Goal: Information Seeking & Learning: Learn about a topic

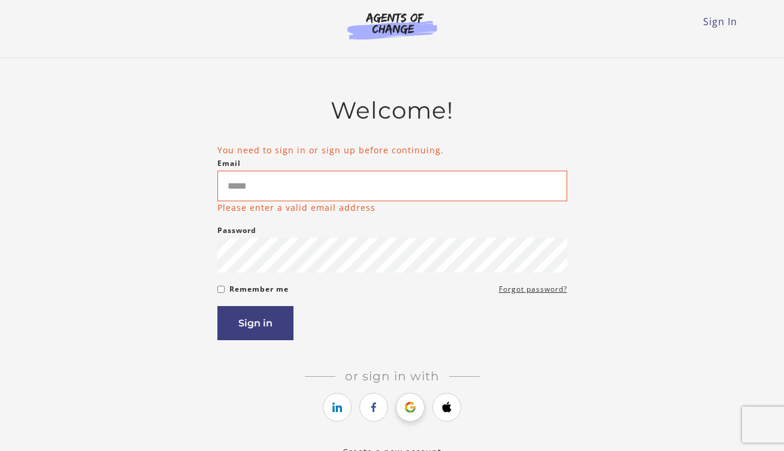
click at [408, 411] on icon "https://courses.thinkific.com/users/auth/google?ss%5Breferral%5D=&ss%5Buser_ret…" at bounding box center [410, 407] width 15 height 14
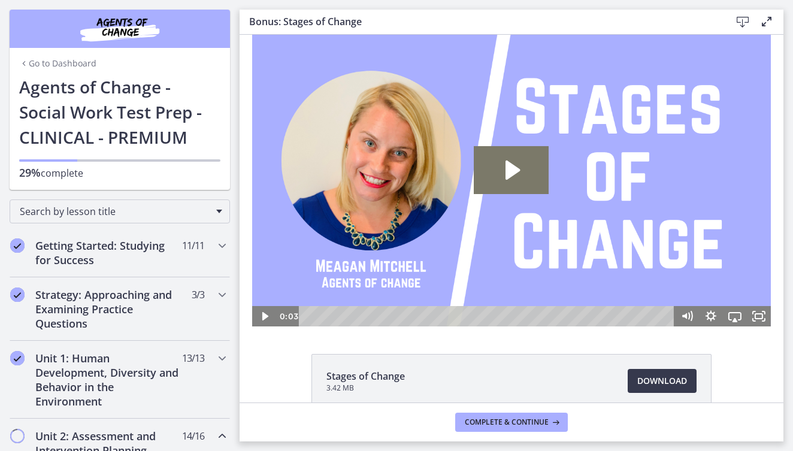
scroll to position [63, 0]
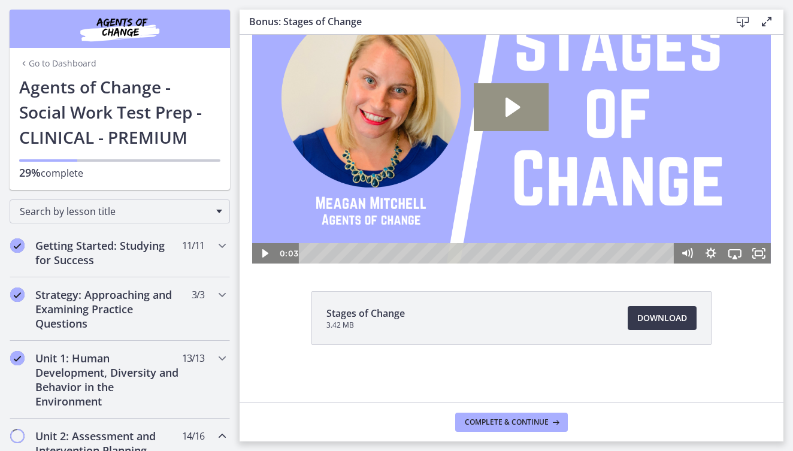
click at [506, 106] on icon "Play Video: cls569grkbac72sj77a0.mp4" at bounding box center [513, 107] width 14 height 19
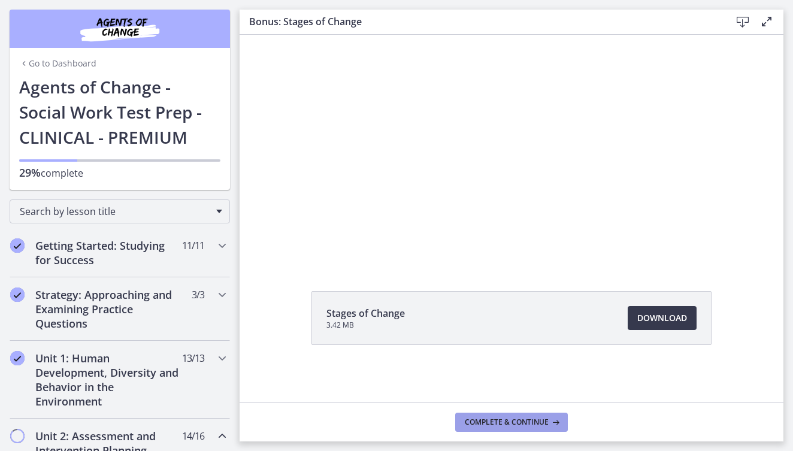
click at [523, 426] on span "Complete & continue" at bounding box center [507, 422] width 84 height 10
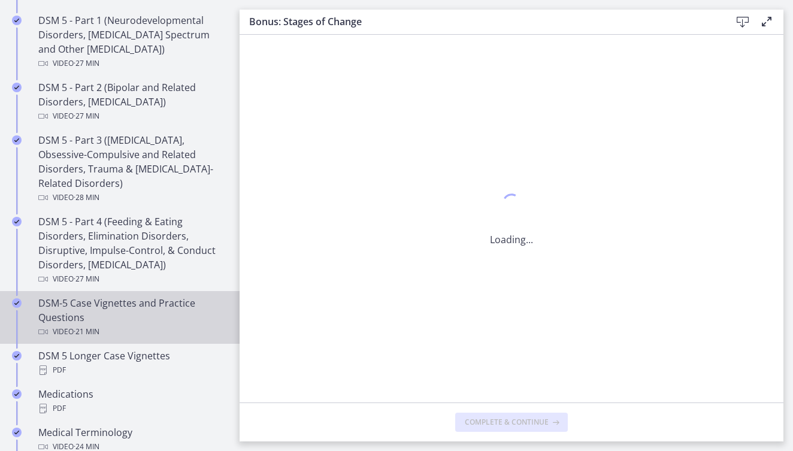
scroll to position [0, 0]
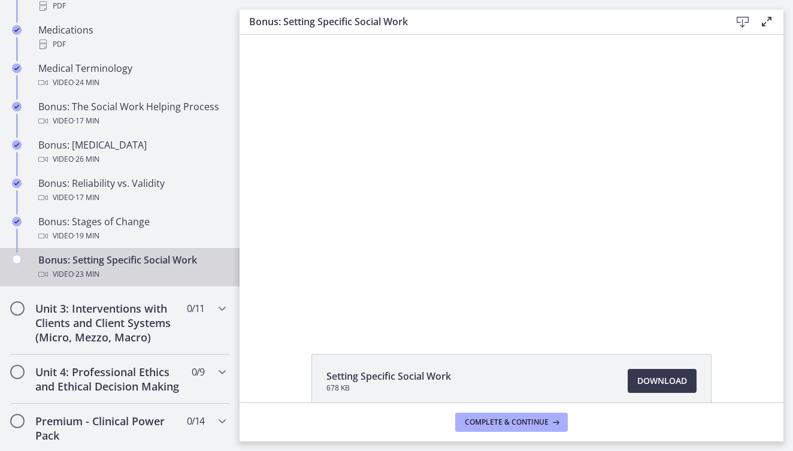
scroll to position [63, 0]
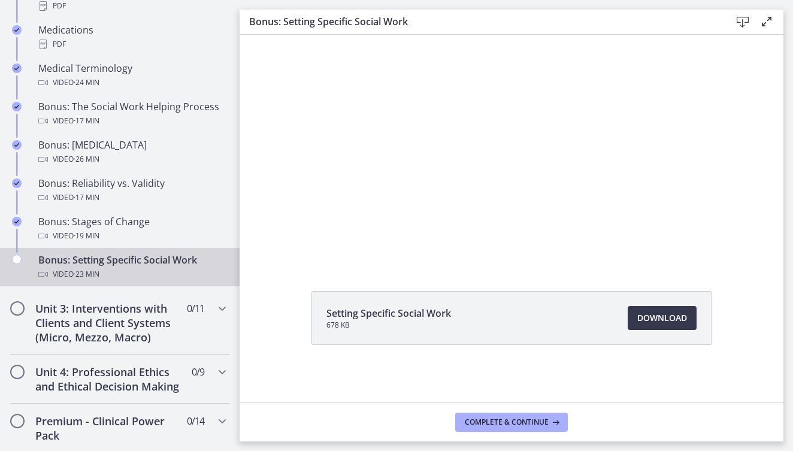
click at [653, 333] on li "Setting Specific Social Work 678 KB Download Opens in a new window" at bounding box center [511, 318] width 400 height 54
click at [660, 319] on span "Download Opens in a new window" at bounding box center [662, 318] width 50 height 14
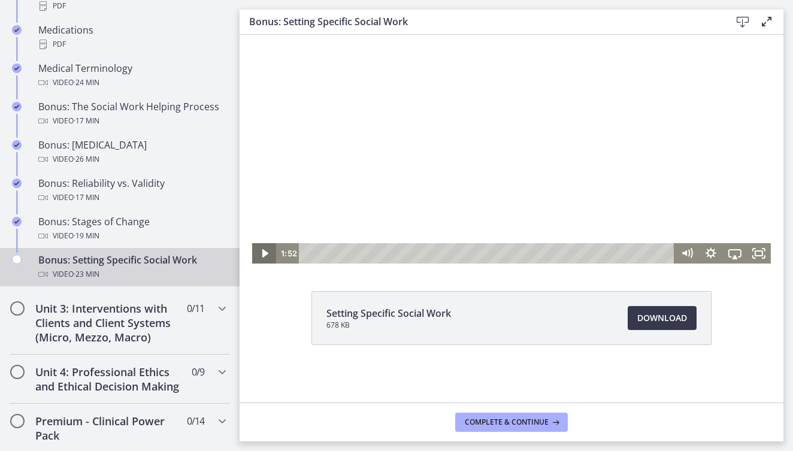
click at [262, 253] on icon "Play Video" at bounding box center [265, 253] width 6 height 8
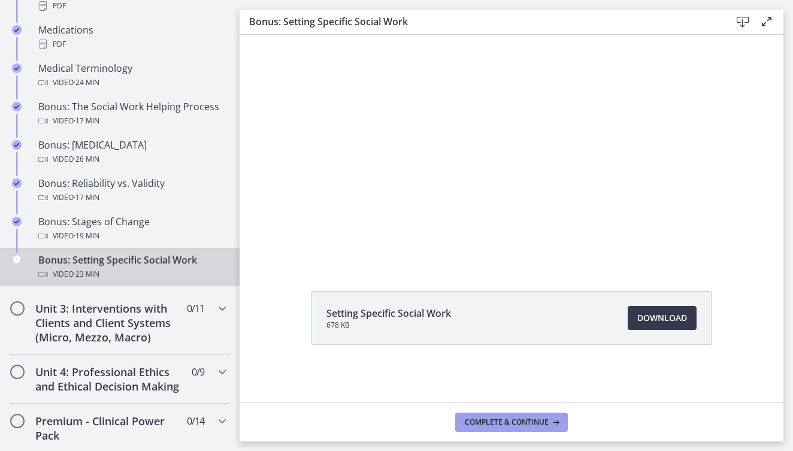
click at [526, 423] on span "Complete & continue" at bounding box center [507, 422] width 84 height 10
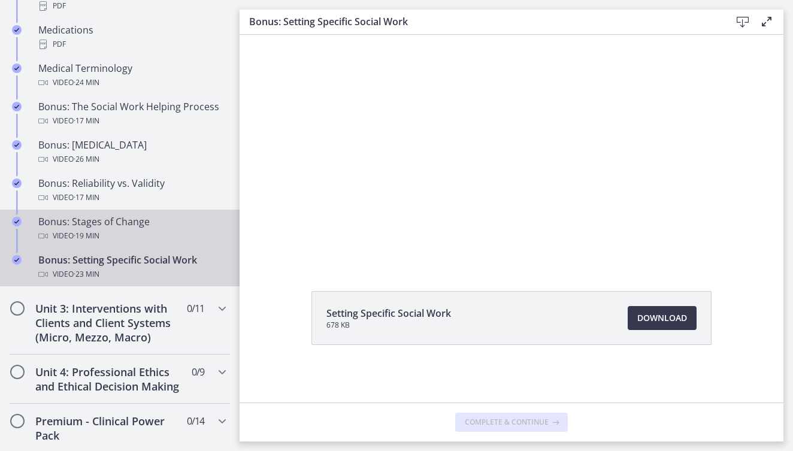
scroll to position [0, 0]
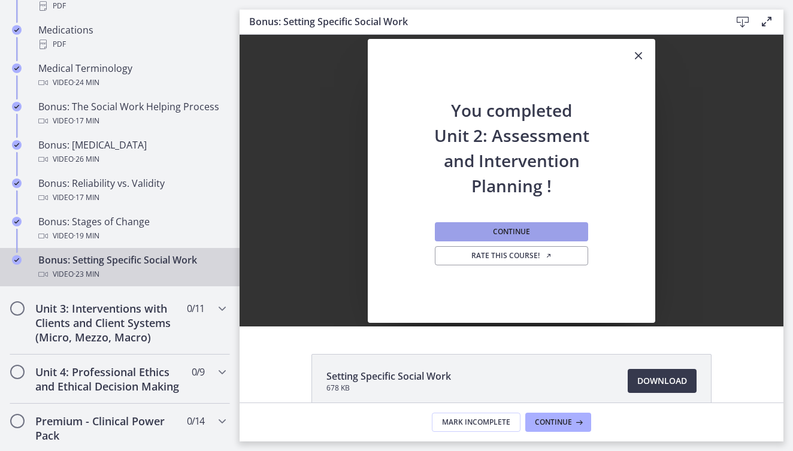
click at [538, 228] on button "Continue" at bounding box center [511, 231] width 153 height 19
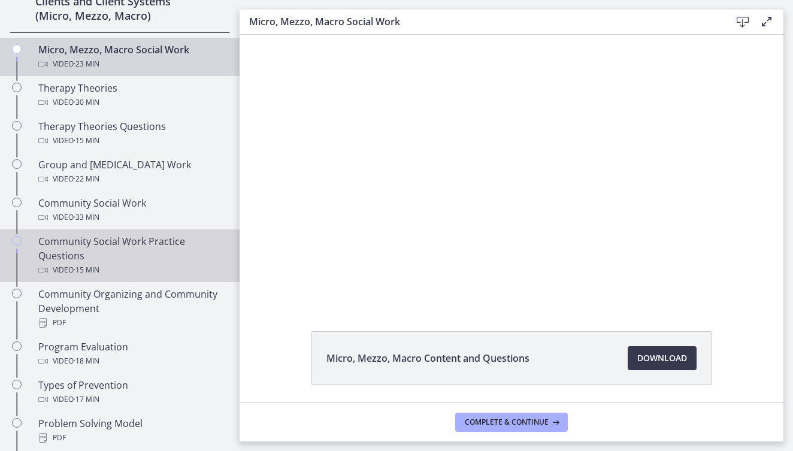
scroll to position [561, 0]
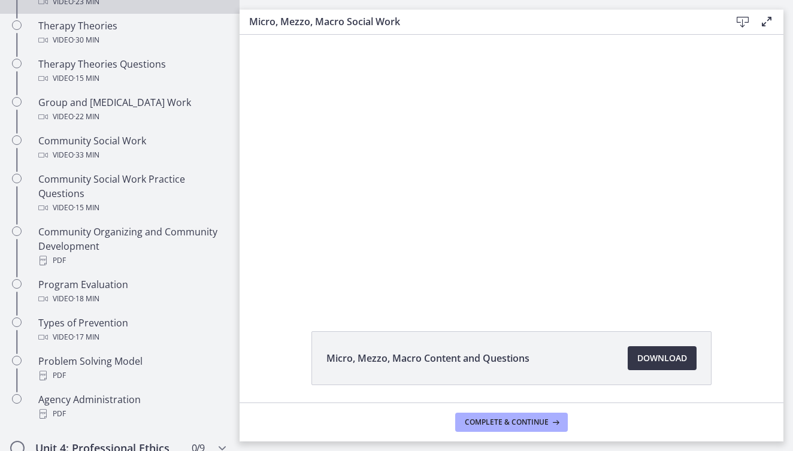
click at [670, 358] on span "Download Opens in a new window" at bounding box center [662, 358] width 50 height 14
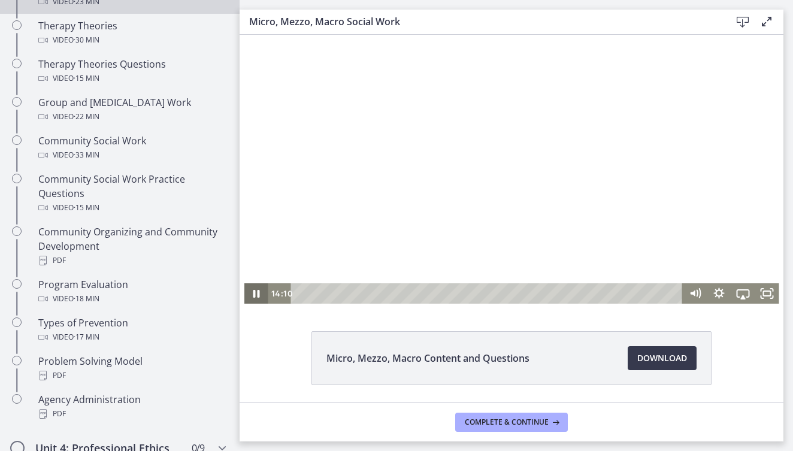
click at [253, 290] on icon "Pause" at bounding box center [256, 293] width 24 height 20
click at [253, 295] on icon "Play Video" at bounding box center [256, 294] width 7 height 10
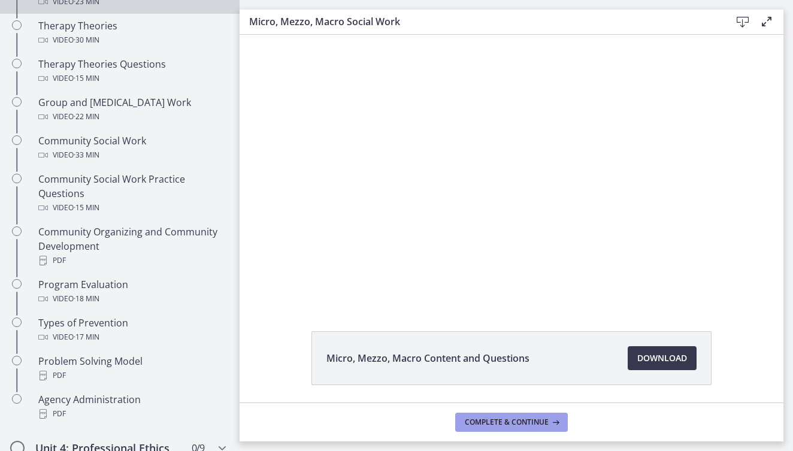
click at [542, 425] on span "Complete & continue" at bounding box center [507, 422] width 84 height 10
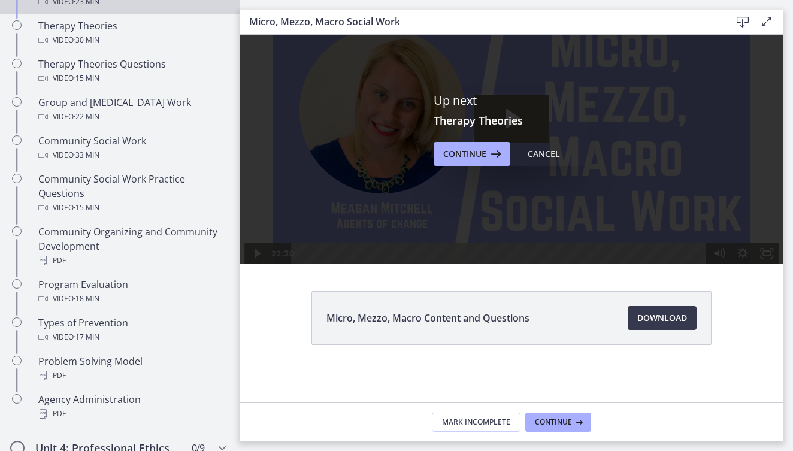
scroll to position [0, 0]
click at [477, 153] on span "Continue" at bounding box center [464, 154] width 43 height 14
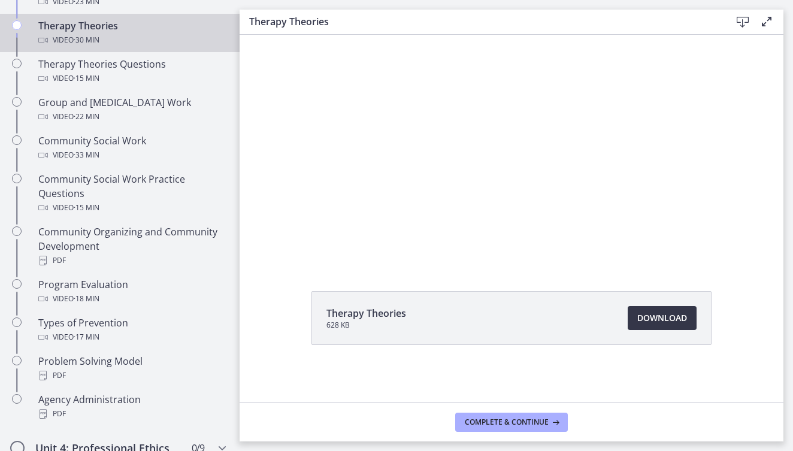
click at [647, 310] on link "Download Opens in a new window" at bounding box center [662, 318] width 69 height 24
click at [531, 420] on span "Complete & continue" at bounding box center [507, 422] width 84 height 10
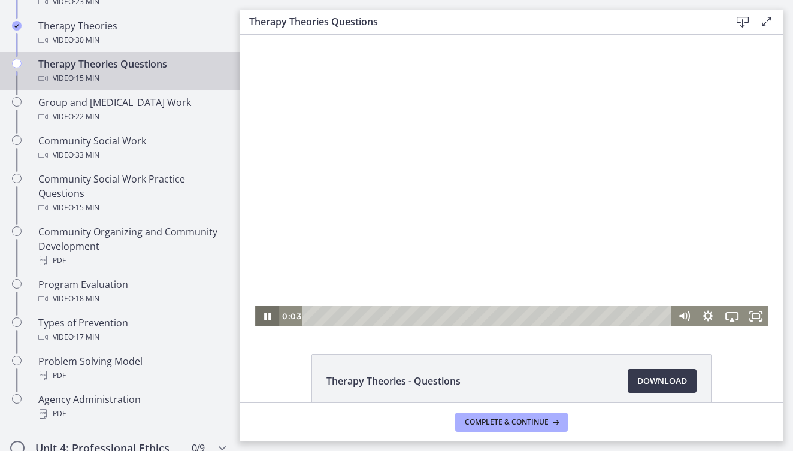
click at [266, 314] on icon "Pause" at bounding box center [267, 317] width 7 height 8
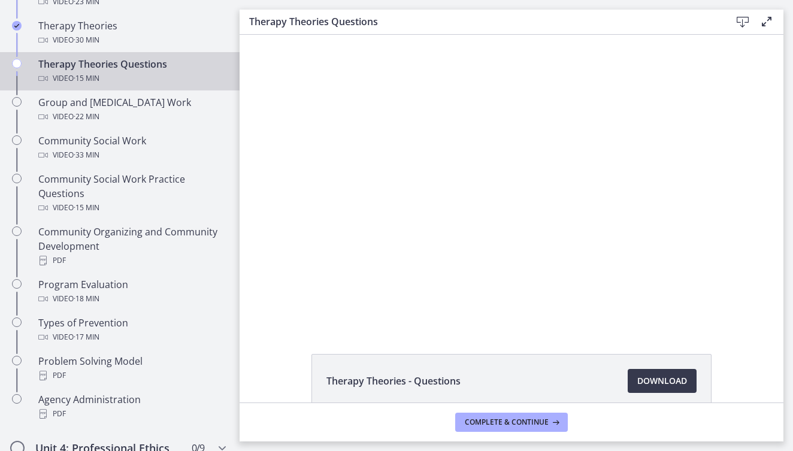
scroll to position [63, 0]
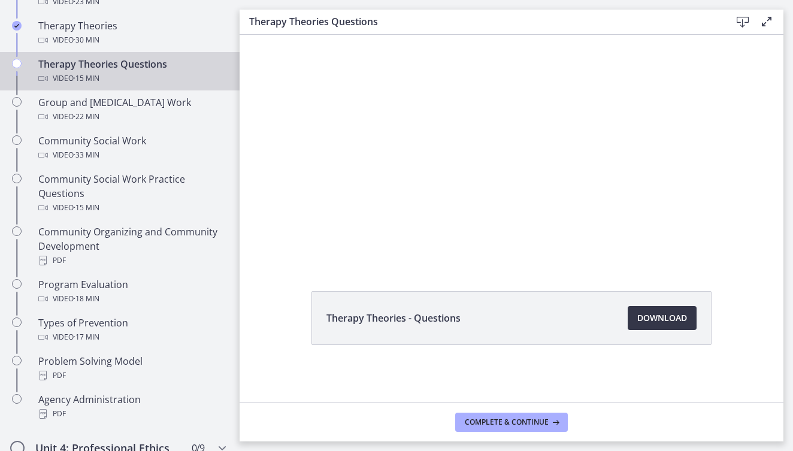
click at [656, 311] on span "Download Opens in a new window" at bounding box center [662, 318] width 50 height 14
click at [512, 416] on button "Complete & continue" at bounding box center [511, 422] width 113 height 19
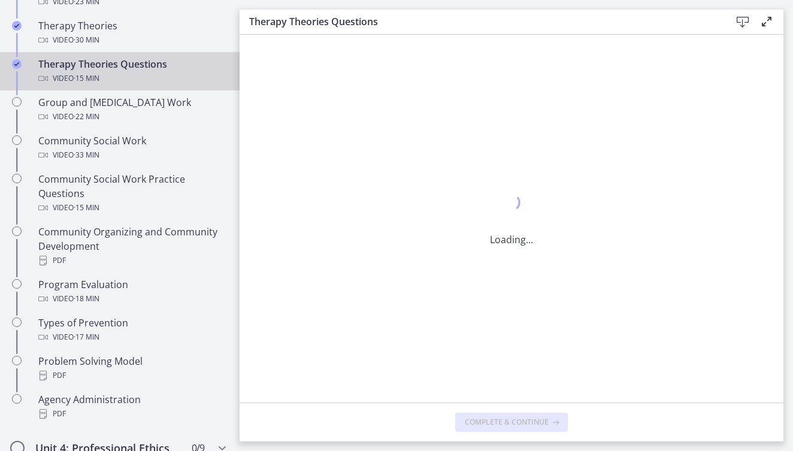
scroll to position [0, 0]
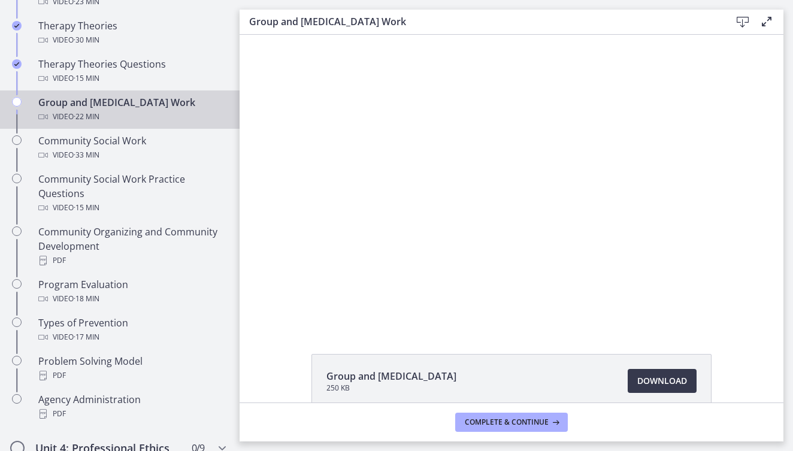
scroll to position [63, 0]
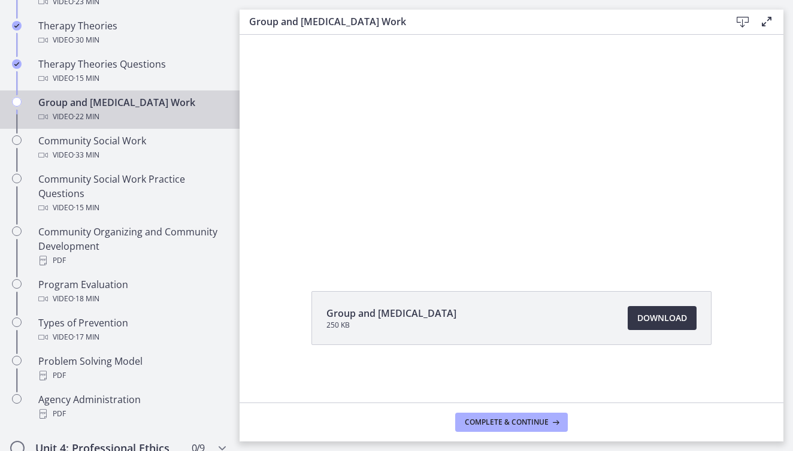
click at [653, 320] on span "Download Opens in a new window" at bounding box center [662, 318] width 50 height 14
click at [547, 417] on span "Complete & continue" at bounding box center [507, 422] width 84 height 10
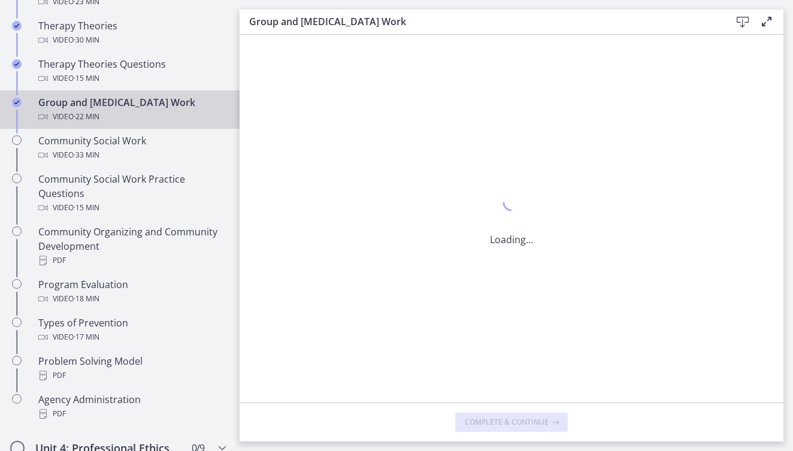
scroll to position [0, 0]
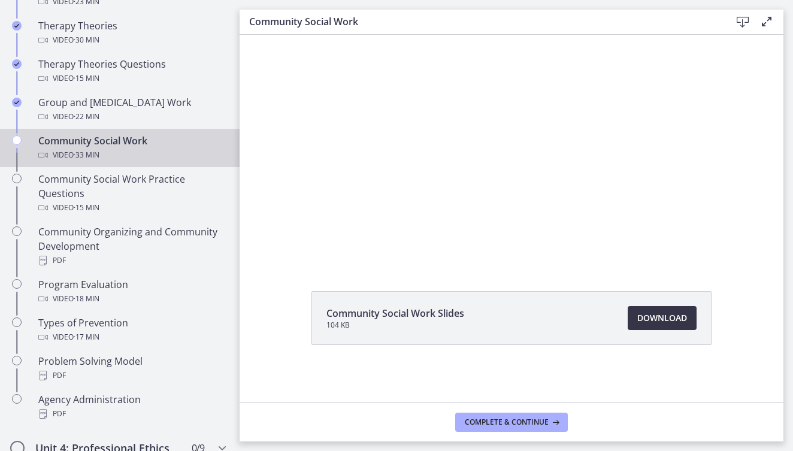
click at [662, 314] on span "Download Opens in a new window" at bounding box center [662, 318] width 50 height 14
click at [531, 431] on button "Complete & continue" at bounding box center [511, 422] width 113 height 19
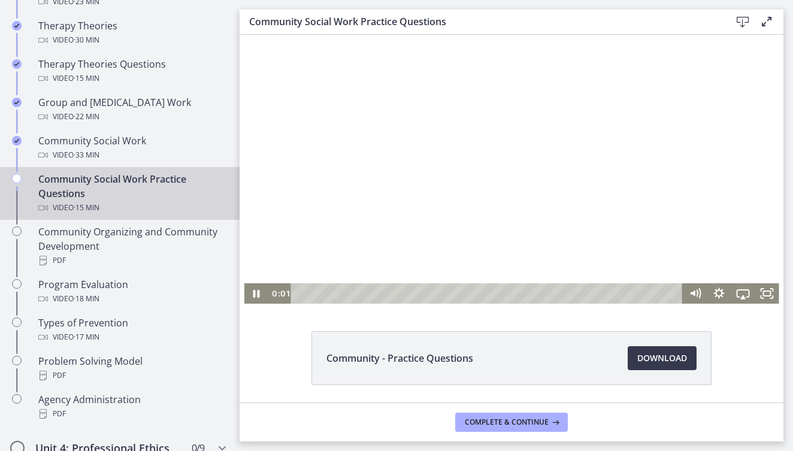
click at [472, 195] on div at bounding box center [511, 169] width 535 height 269
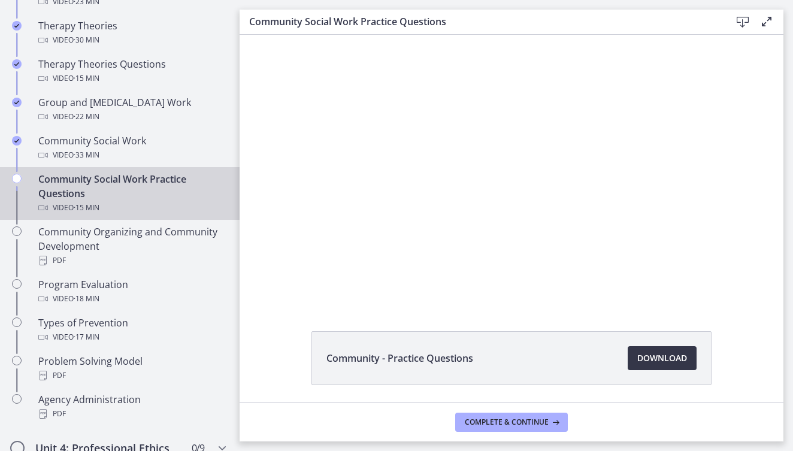
click at [646, 359] on span "Download Opens in a new window" at bounding box center [662, 358] width 50 height 14
click at [522, 420] on span "Complete & continue" at bounding box center [507, 422] width 84 height 10
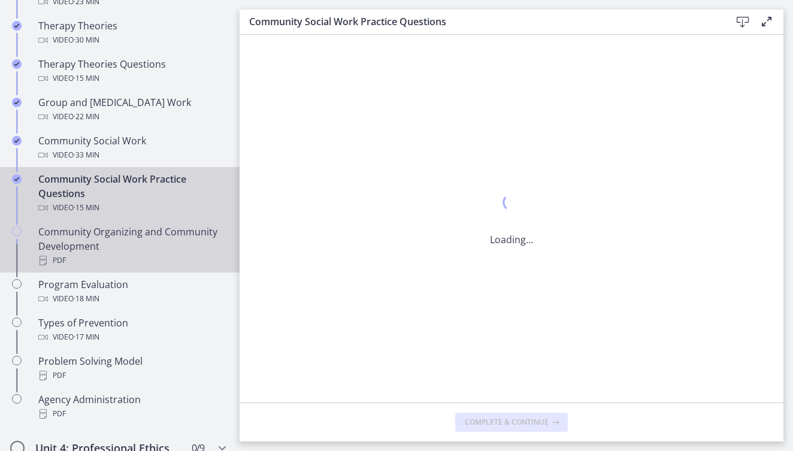
scroll to position [662, 0]
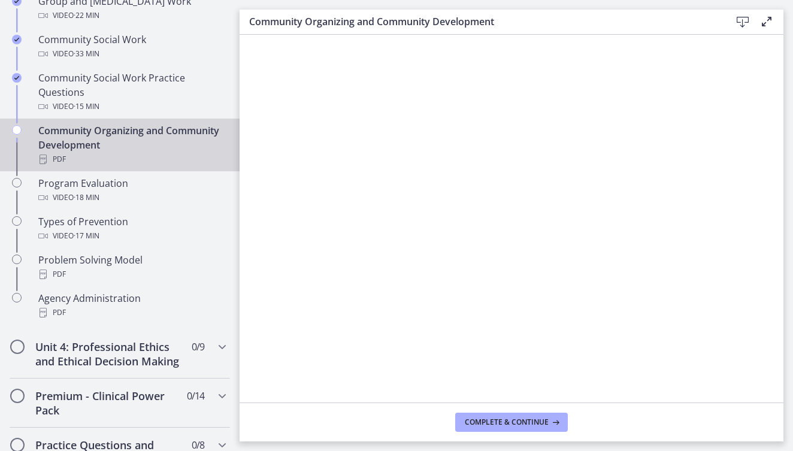
click at [738, 17] on icon at bounding box center [743, 22] width 14 height 14
click at [526, 421] on span "Complete & continue" at bounding box center [507, 422] width 84 height 10
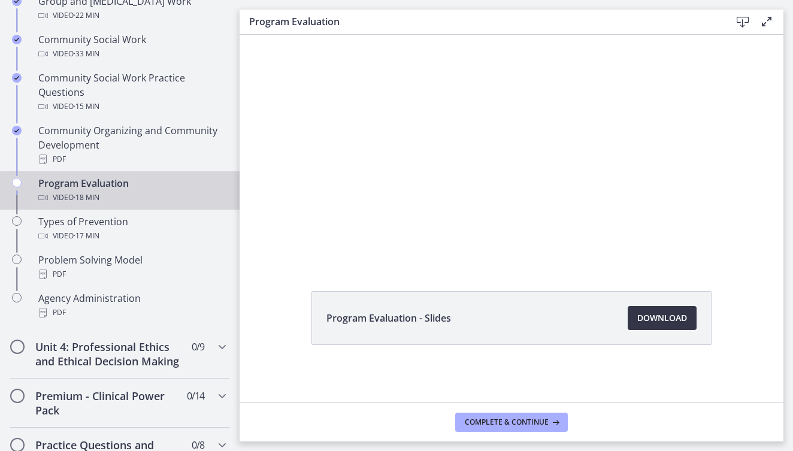
click at [661, 322] on span "Download Opens in a new window" at bounding box center [662, 318] width 50 height 14
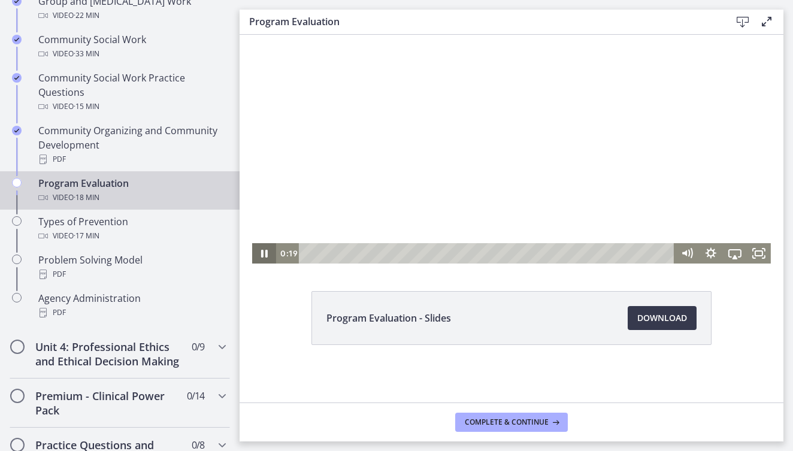
click at [261, 255] on icon "Pause" at bounding box center [264, 254] width 7 height 8
